Goal: Task Accomplishment & Management: Manage account settings

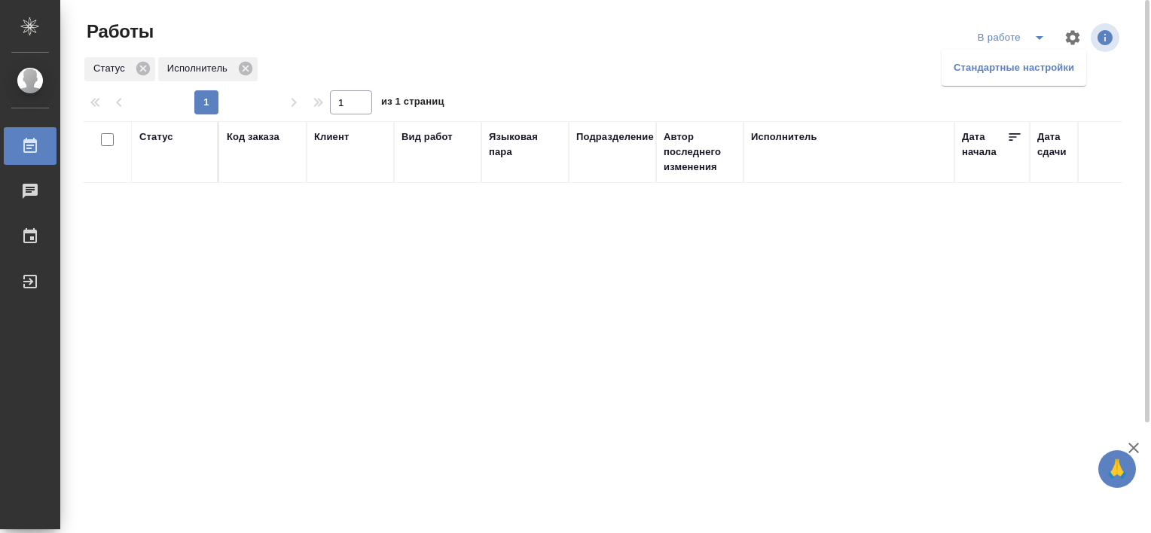
click at [1011, 68] on li "Стандартные настройки" at bounding box center [1014, 68] width 145 height 24
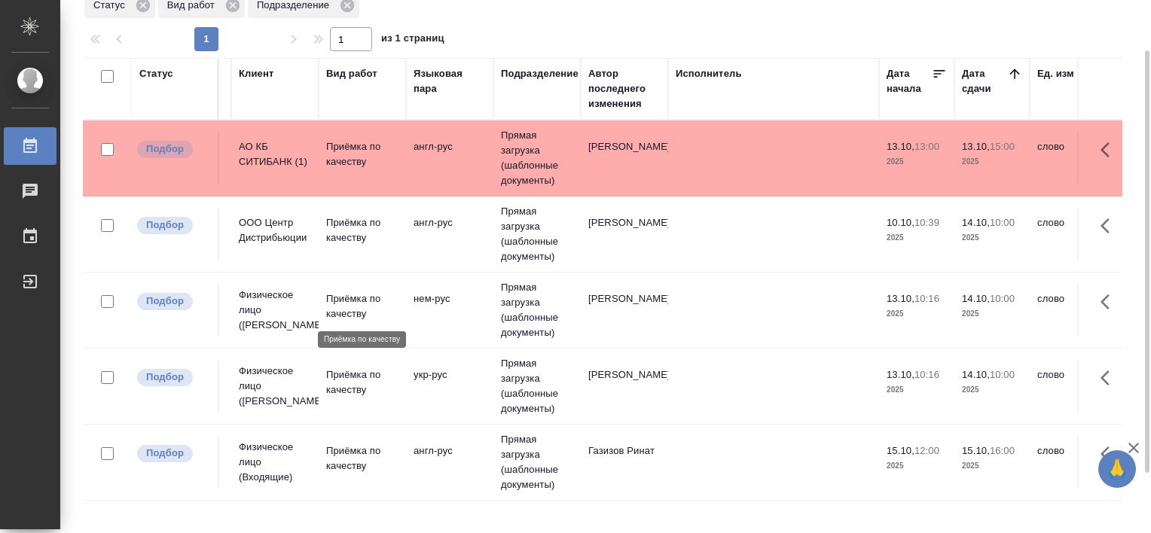
scroll to position [139, 0]
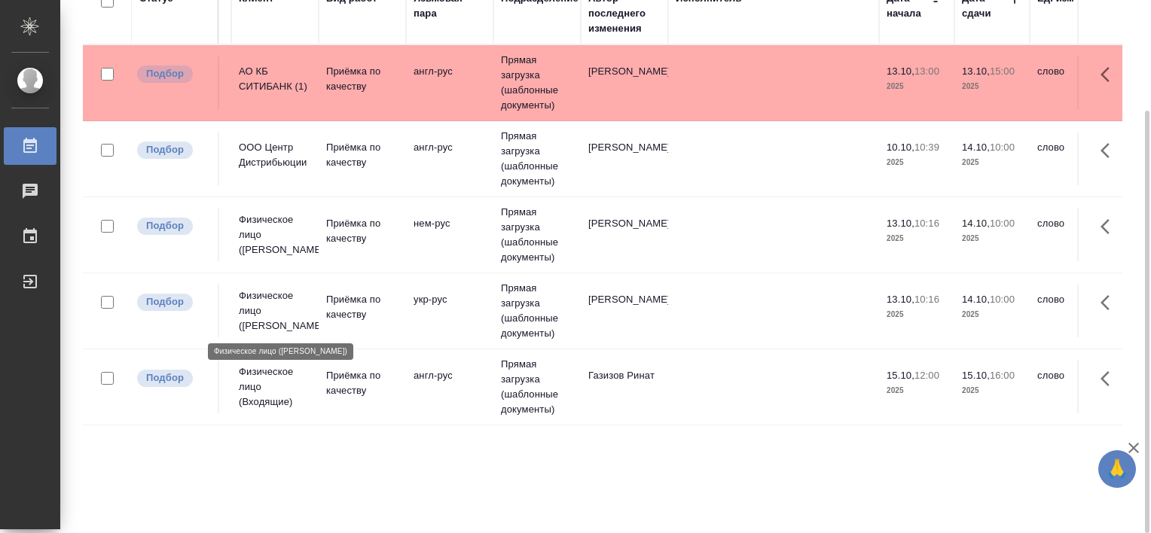
click at [264, 295] on p "Физическое лицо (Бабушкинская)" at bounding box center [275, 311] width 72 height 45
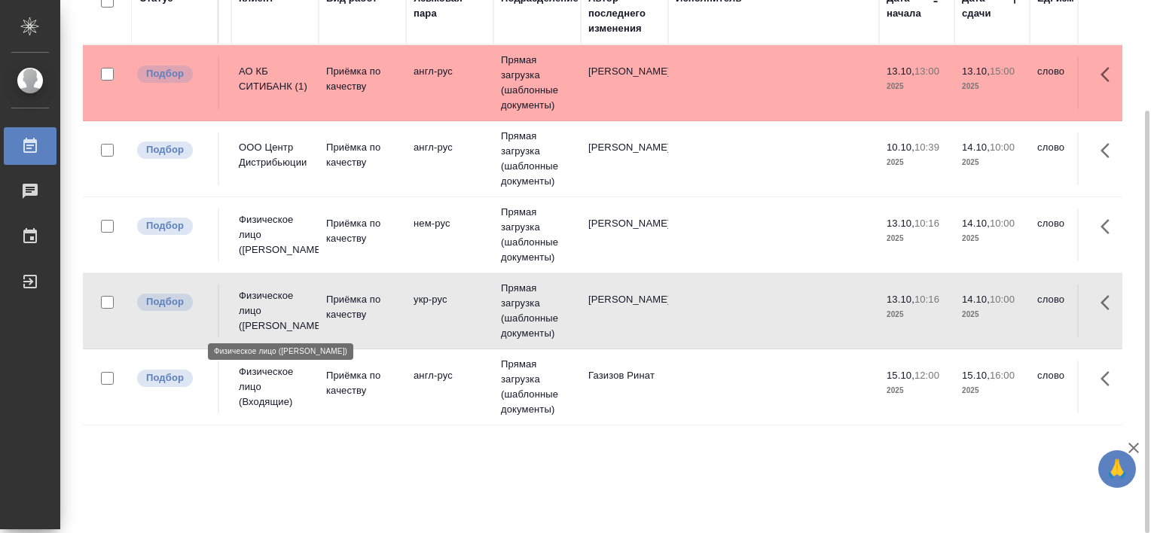
click at [264, 295] on p "Физическое лицо (Бабушкинская)" at bounding box center [275, 311] width 72 height 45
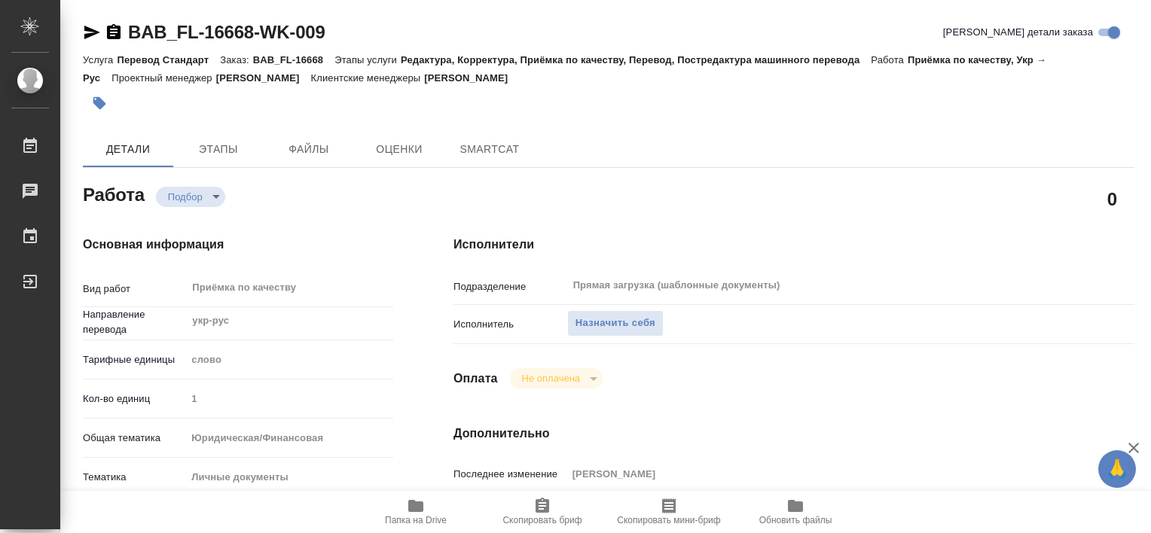
type textarea "x"
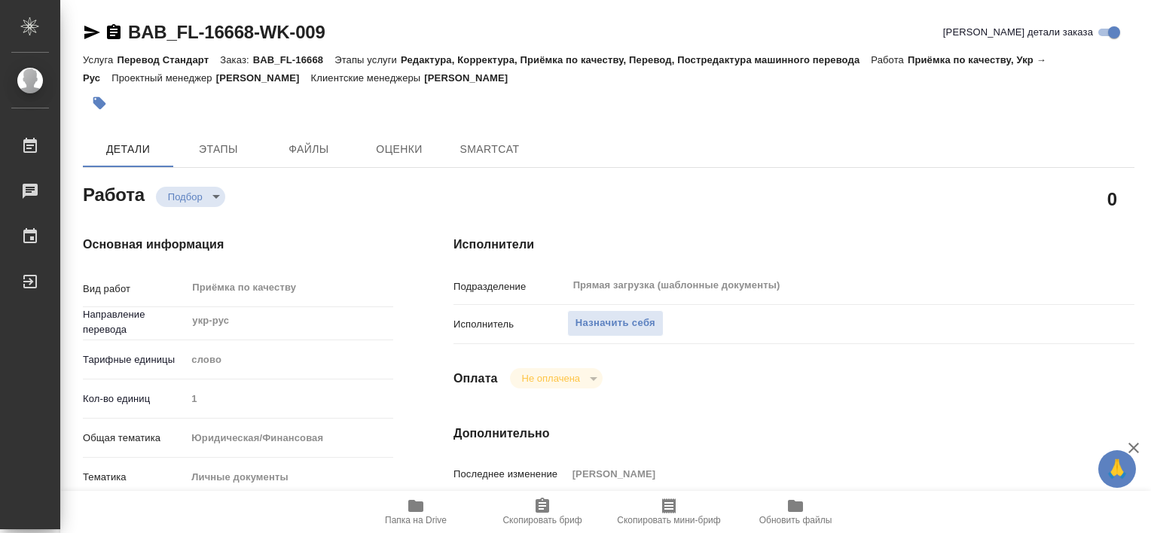
type textarea "x"
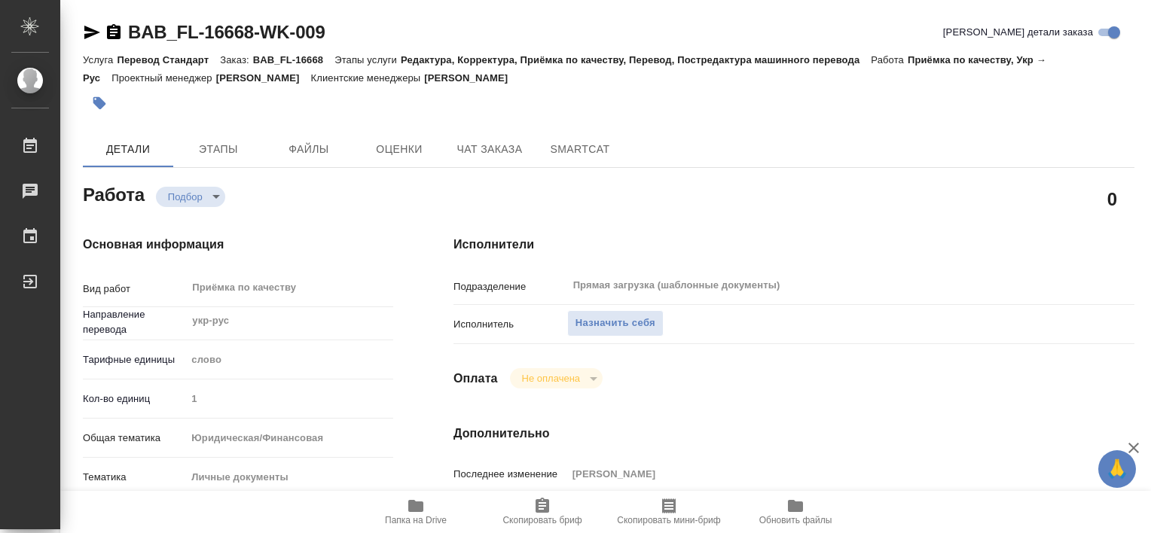
type textarea "x"
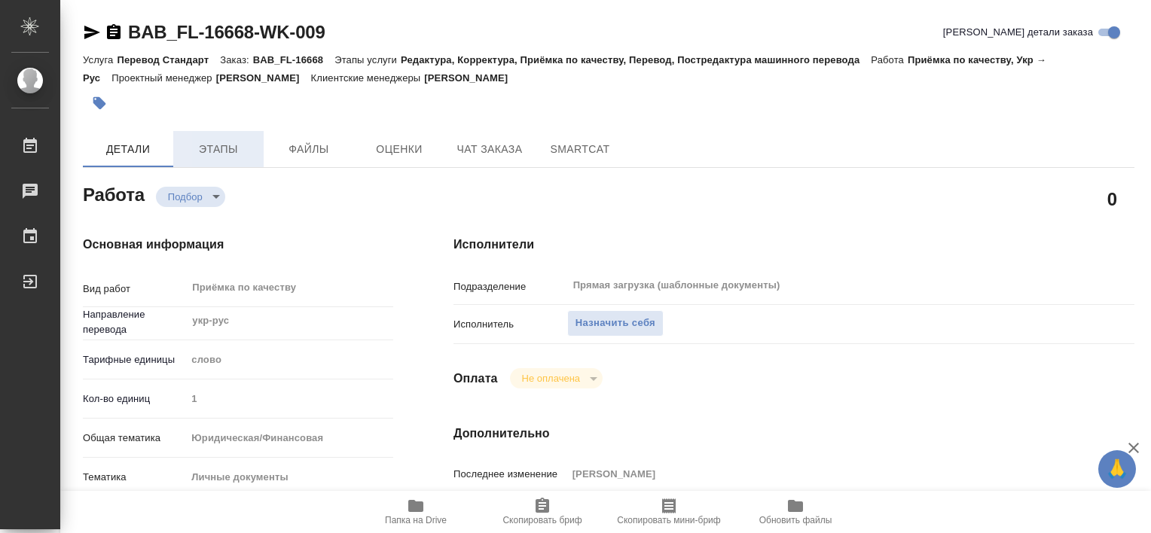
type textarea "x"
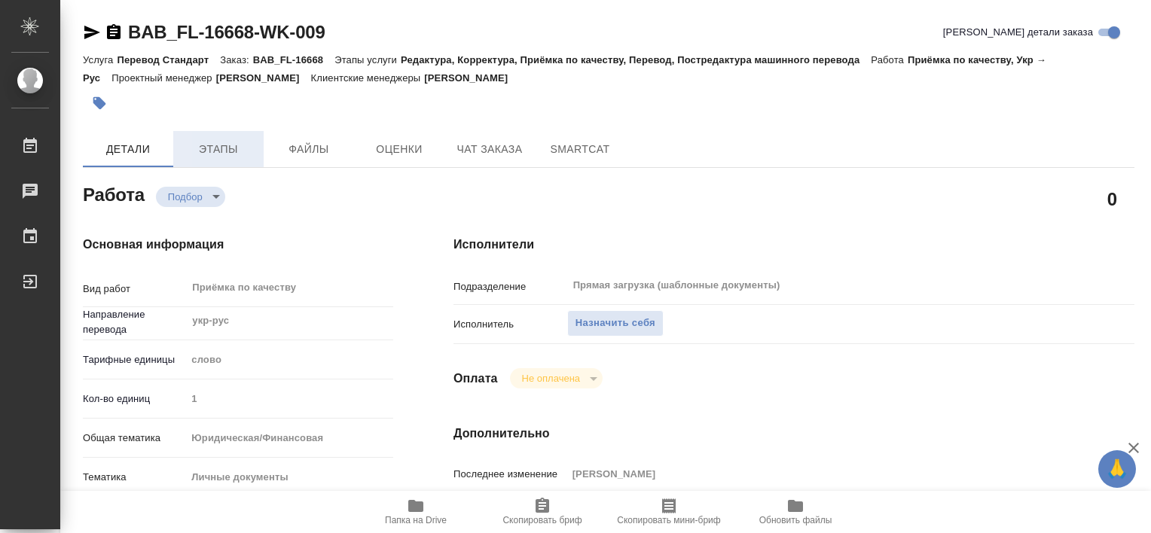
click at [236, 152] on span "Этапы" at bounding box center [218, 149] width 72 height 19
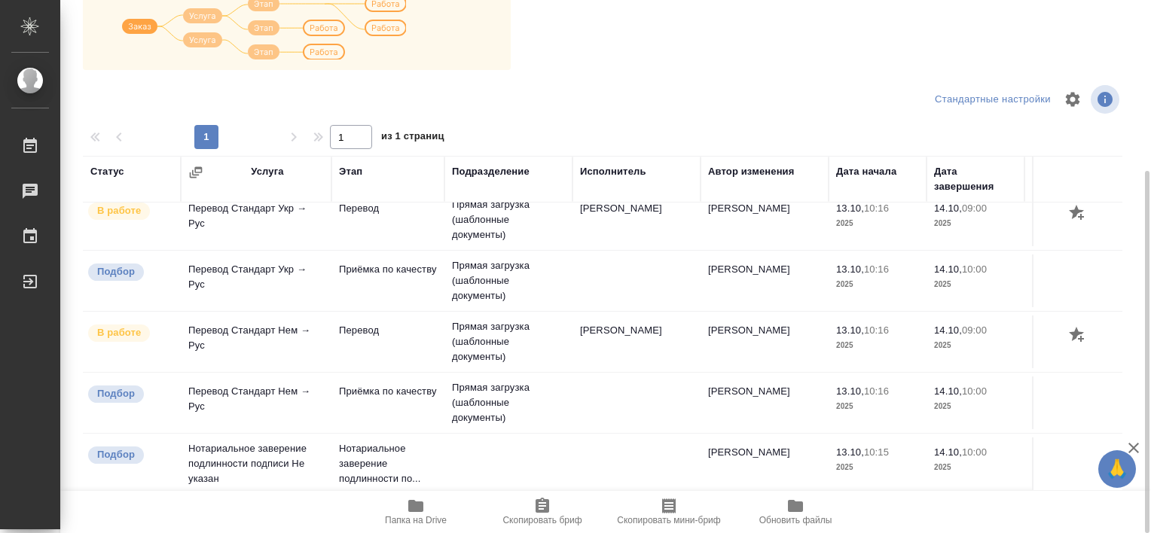
scroll to position [23, 0]
